Goal: Information Seeking & Learning: Understand process/instructions

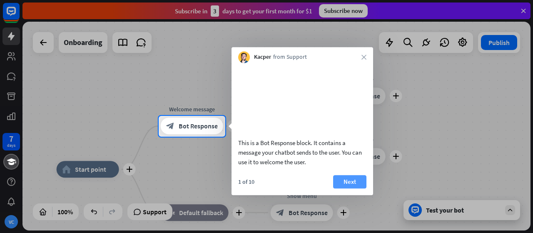
click at [358, 187] on button "Next" at bounding box center [349, 181] width 33 height 13
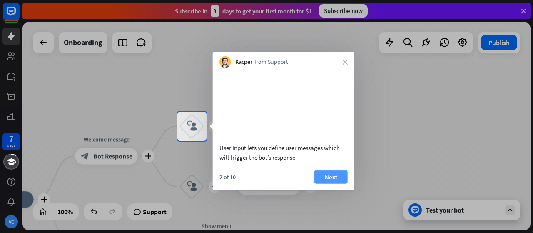
click at [334, 183] on button "Next" at bounding box center [331, 176] width 33 height 13
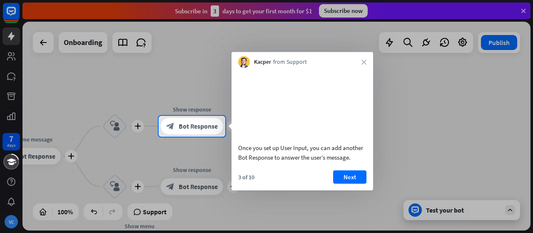
click at [339, 179] on div "Once you set up User Input, you can add another Bot Response to answer the user…" at bounding box center [303, 129] width 142 height 123
click at [341, 181] on button "Next" at bounding box center [349, 176] width 33 height 13
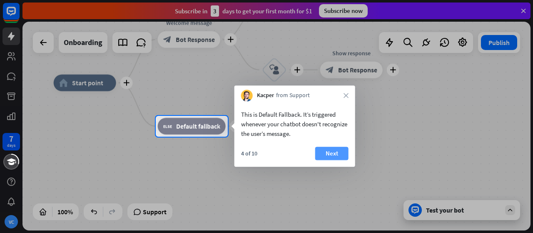
click at [338, 155] on button "Next" at bounding box center [331, 153] width 33 height 13
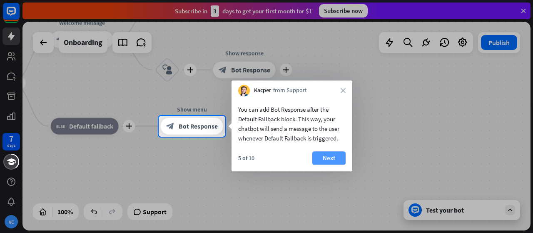
click at [342, 161] on button "Next" at bounding box center [329, 157] width 33 height 13
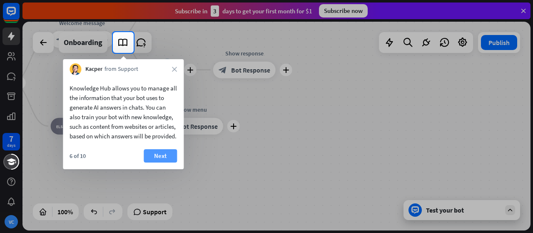
click at [169, 163] on button "Next" at bounding box center [160, 155] width 33 height 13
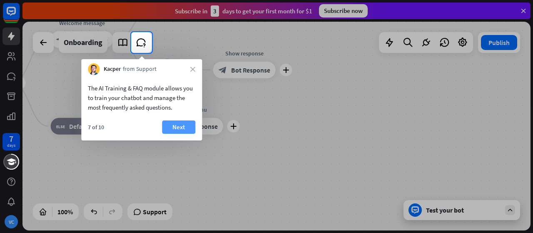
click at [173, 130] on button "Next" at bounding box center [178, 126] width 33 height 13
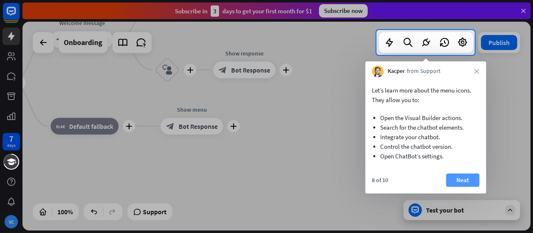
click at [466, 181] on button "Next" at bounding box center [462, 179] width 33 height 13
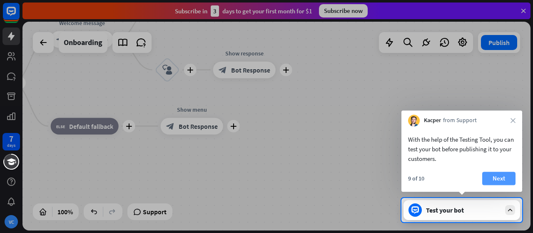
click at [506, 173] on button "Next" at bounding box center [499, 178] width 33 height 13
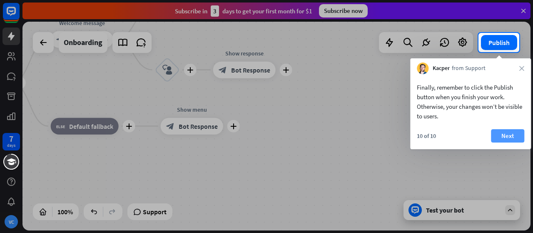
click at [500, 142] on button "Next" at bounding box center [507, 135] width 33 height 13
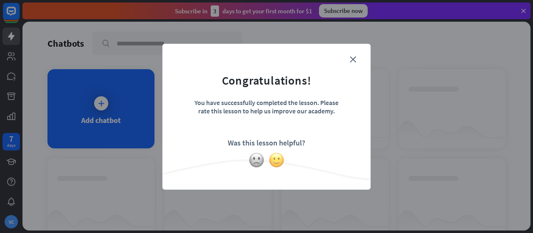
click at [272, 163] on img at bounding box center [277, 160] width 16 height 16
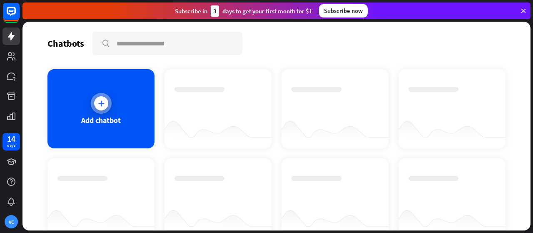
click at [141, 118] on div "Add chatbot" at bounding box center [101, 108] width 107 height 79
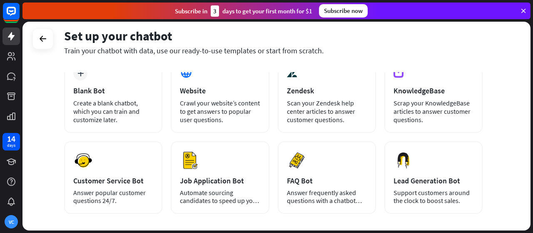
scroll to position [69, 0]
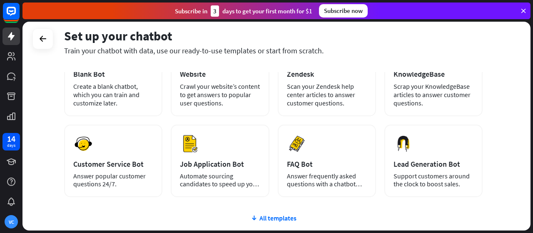
click at [331, 173] on div "Answer frequently asked questions with a chatbot and save your time." at bounding box center [327, 180] width 80 height 16
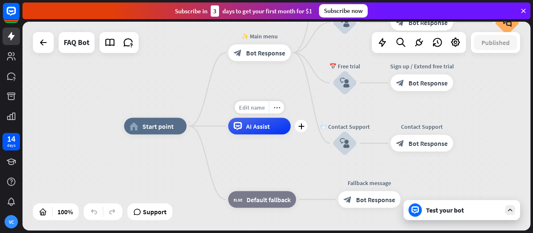
click at [258, 111] on div "Edit name" at bounding box center [252, 107] width 34 height 13
